Goal: Task Accomplishment & Management: Use online tool/utility

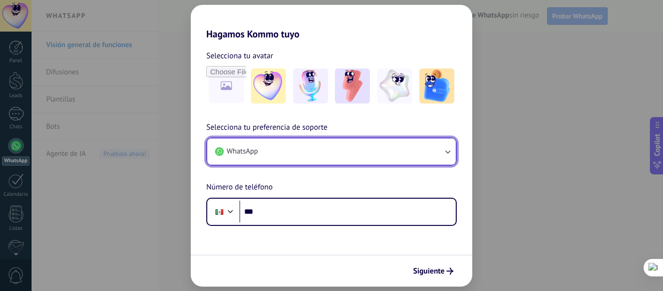
click at [242, 149] on span "WhatsApp" at bounding box center [242, 151] width 31 height 10
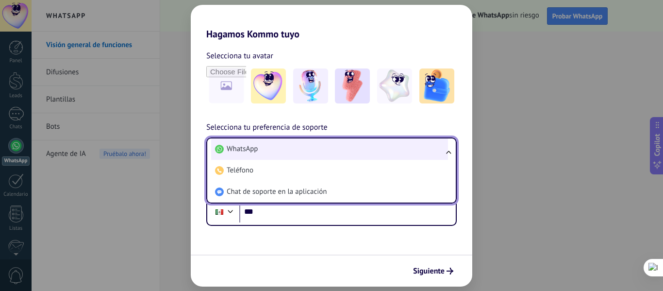
click at [250, 150] on span "WhatsApp" at bounding box center [242, 149] width 31 height 10
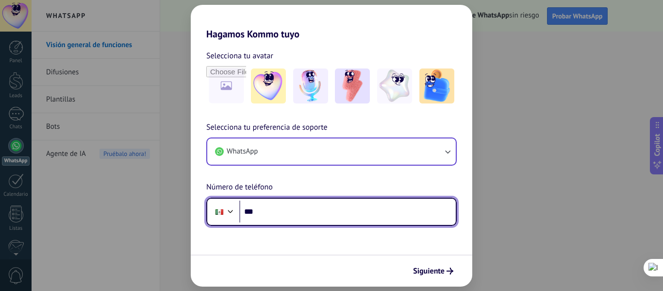
click at [264, 214] on input "***" at bounding box center [347, 211] width 216 height 22
type input "**********"
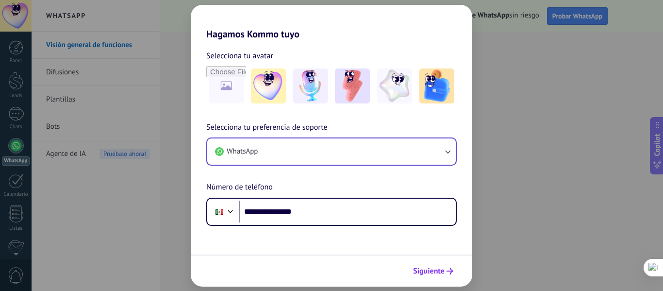
click at [422, 274] on span "Siguiente" at bounding box center [429, 270] width 32 height 7
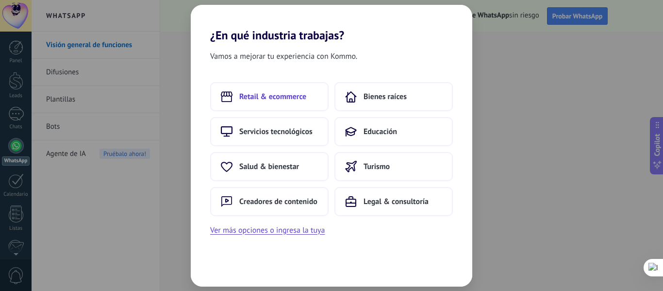
click at [285, 101] on span "Retail & ecommerce" at bounding box center [272, 97] width 67 height 10
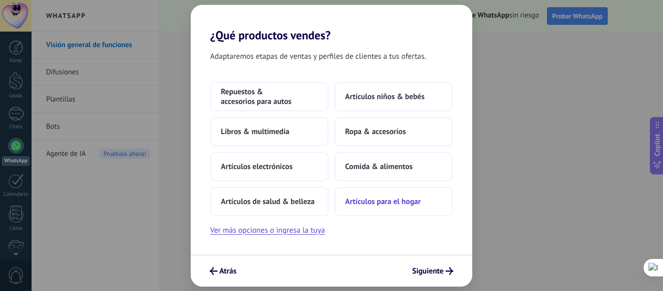
click at [371, 202] on span "Artículos para el hogar" at bounding box center [383, 201] width 76 height 10
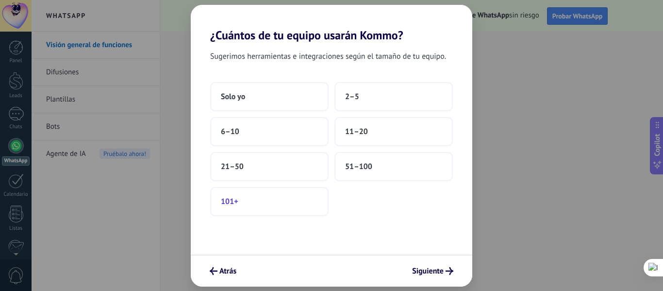
click at [292, 200] on button "101+" at bounding box center [269, 201] width 118 height 29
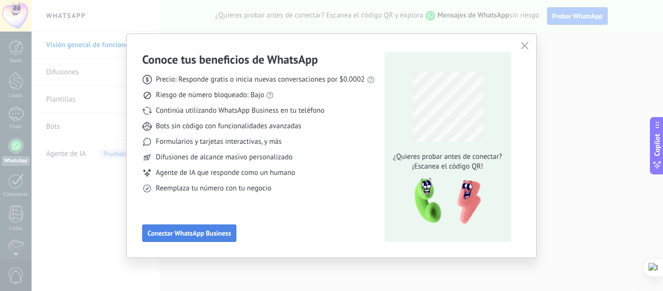
click at [226, 237] on button "Conectar WhatsApp Business" at bounding box center [189, 232] width 94 height 17
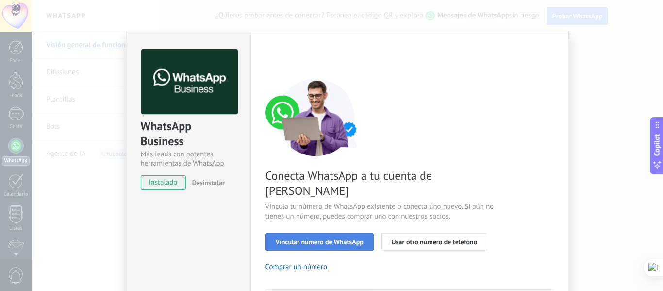
click at [317, 238] on span "Vincular número de WhatsApp" at bounding box center [320, 241] width 88 height 7
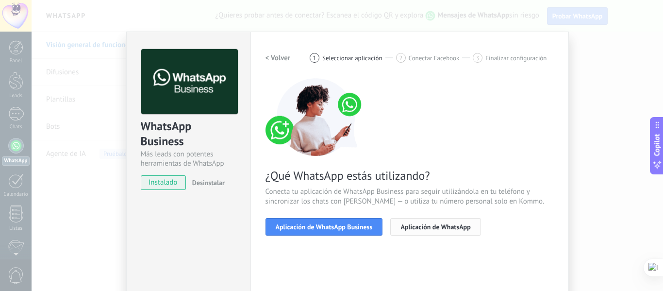
click at [419, 224] on span "Aplicación de WhatsApp" at bounding box center [435, 226] width 70 height 7
